Goal: Find contact information: Find contact information

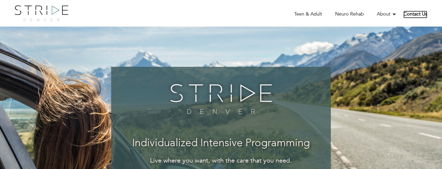
click at [412, 14] on link "Contact Us" at bounding box center [415, 14] width 24 height 7
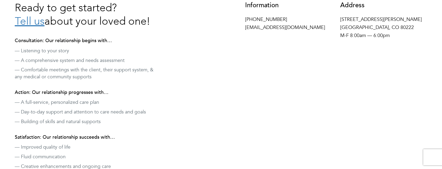
scroll to position [152, 0]
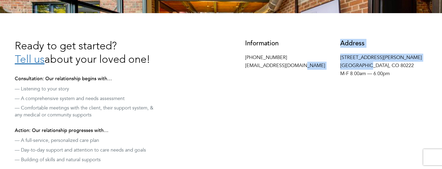
drag, startPoint x: 363, startPoint y: 65, endPoint x: 333, endPoint y: 65, distance: 29.5
click at [334, 67] on div "Information [PHONE_NUMBER] [EMAIL_ADDRESS][DOMAIN_NAME] Address [STREET_ADDRESS…" at bounding box center [336, 60] width 190 height 40
click at [365, 68] on p "[STREET_ADDRESS][PERSON_NAME] M-F 8:00am — 6:00pm" at bounding box center [383, 66] width 87 height 24
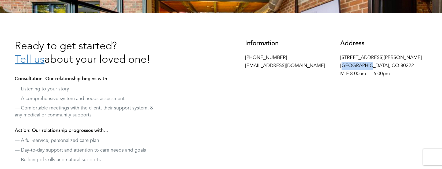
drag, startPoint x: 365, startPoint y: 66, endPoint x: 341, endPoint y: 67, distance: 23.9
click at [341, 67] on p "[STREET_ADDRESS][PERSON_NAME] M-F 8:00am — 6:00pm" at bounding box center [383, 66] width 87 height 24
copy p "[GEOGRAPHIC_DATA], [GEOGRAPHIC_DATA]"
